Goal: Book appointment/travel/reservation

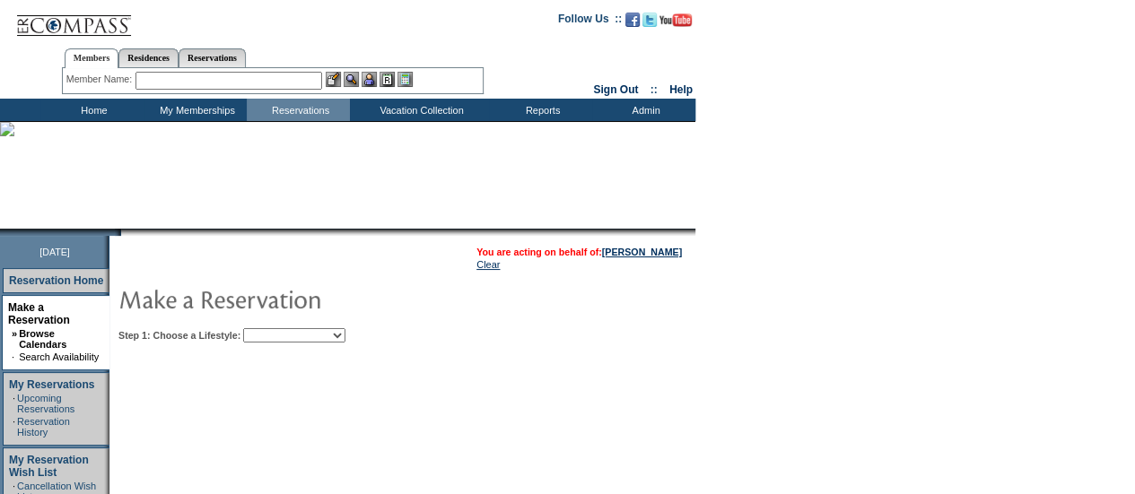
click at [345, 338] on select "Beach Leisure Metropolitan Mountain OIAL for Adventure OIAL for Couples OIAL fo…" at bounding box center [294, 335] width 102 height 14
select select "Beach"
click at [274, 328] on select "Beach Leisure Metropolitan Mountain OIAL for Adventure OIAL for Couples OIAL fo…" at bounding box center [294, 335] width 102 height 14
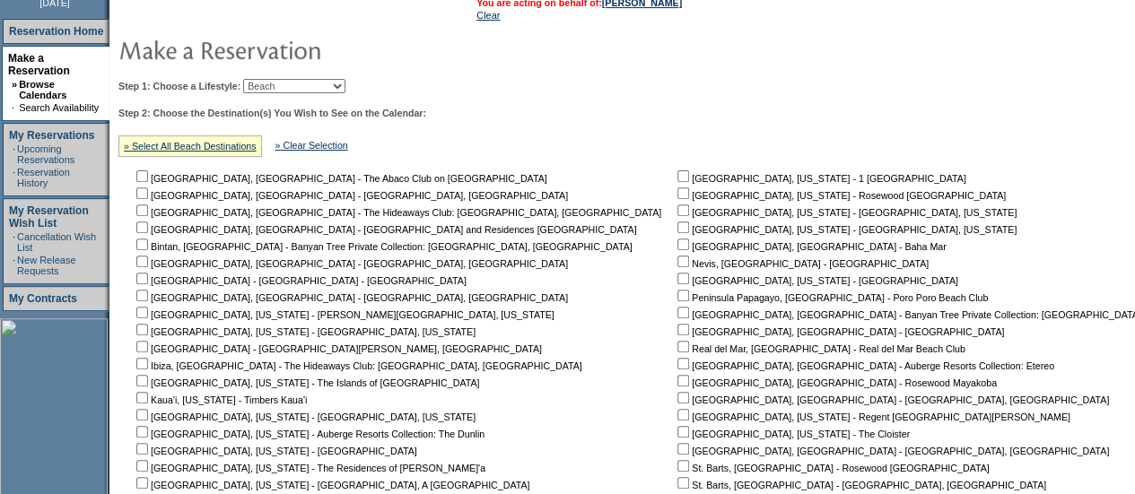
scroll to position [250, 0]
click at [148, 283] on input "checkbox" at bounding box center [142, 278] width 12 height 12
checkbox input "true"
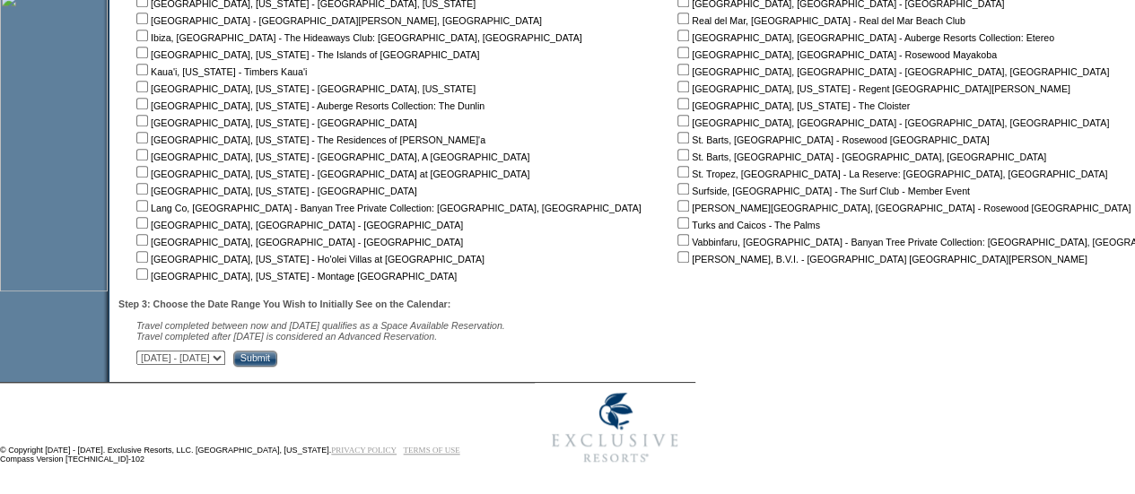
scroll to position [584, 0]
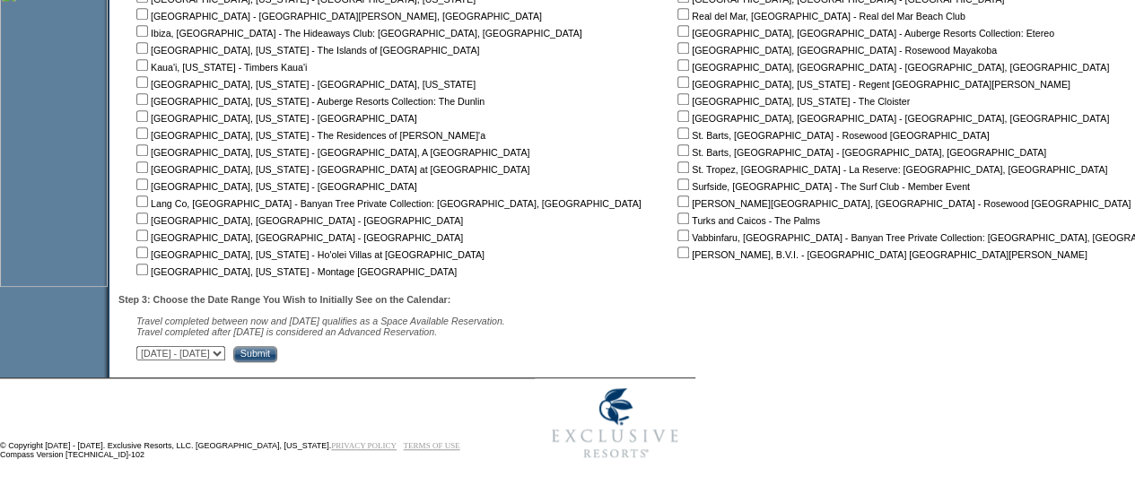
click at [225, 351] on select "[DATE] - [DATE] [DATE] - [DATE] [DATE] - [DATE] [DATE] - [DATE] [DATE] - [DATE]…" at bounding box center [180, 353] width 89 height 14
select select "[DATE]|[DATE]"
click at [145, 348] on select "[DATE] - [DATE] [DATE] - [DATE] [DATE] - [DATE] [DATE] - [DATE] [DATE] - [DATE]…" at bounding box center [180, 353] width 89 height 14
click at [277, 360] on input "Submit" at bounding box center [255, 354] width 44 height 16
